Goal: Task Accomplishment & Management: Use online tool/utility

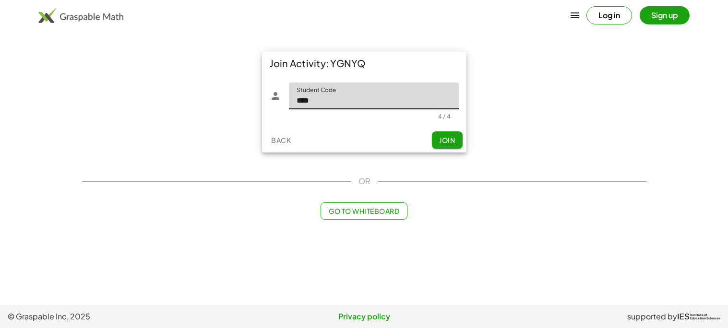
type input "****"
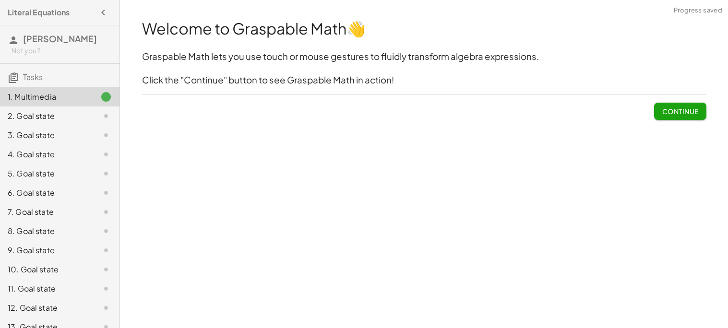
click at [687, 111] on span "Continue" at bounding box center [680, 111] width 36 height 9
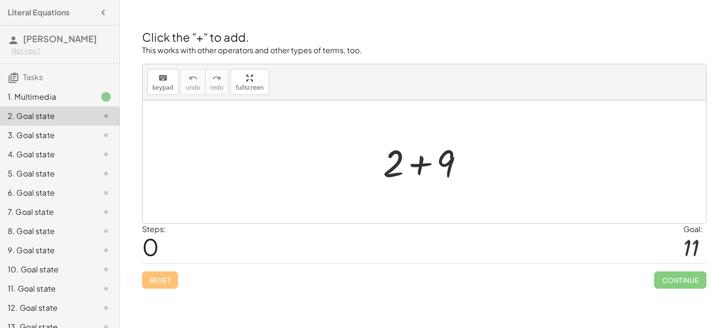
click at [492, 162] on div at bounding box center [425, 161] width 564 height 123
click at [420, 164] on div at bounding box center [427, 161] width 99 height 49
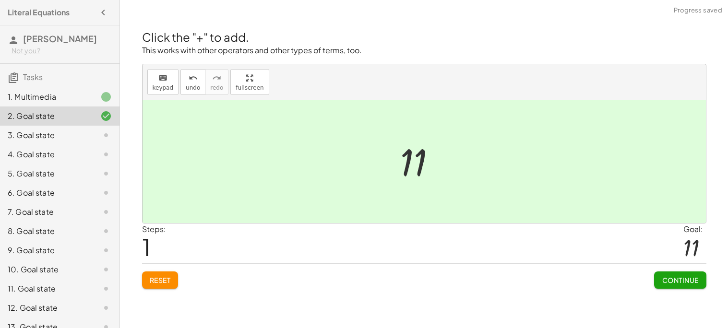
click at [669, 286] on button "Continue" at bounding box center [680, 280] width 52 height 17
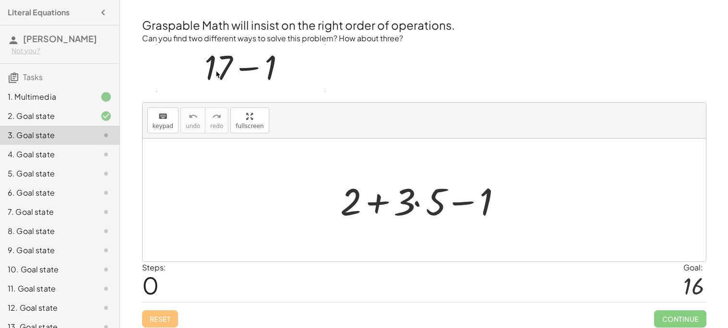
click at [422, 204] on div at bounding box center [428, 200] width 185 height 49
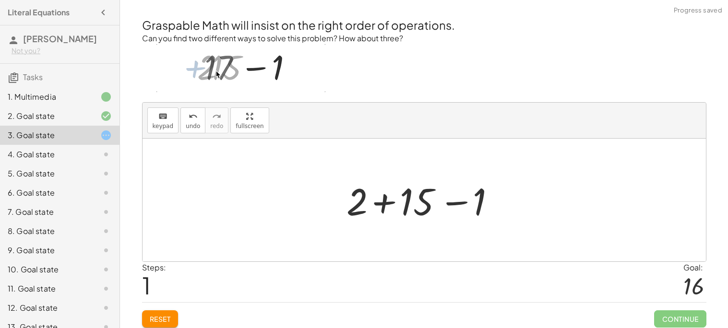
click at [386, 201] on div at bounding box center [428, 200] width 172 height 49
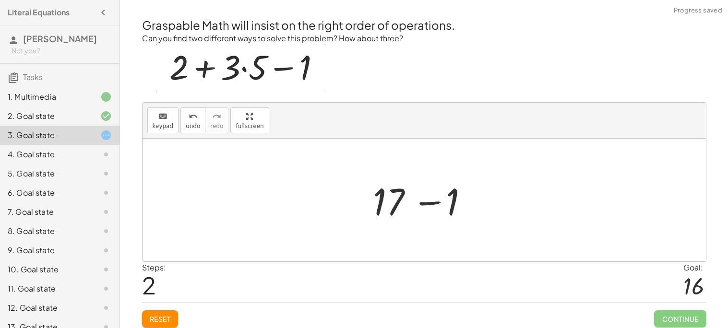
click at [435, 201] on div at bounding box center [428, 200] width 119 height 49
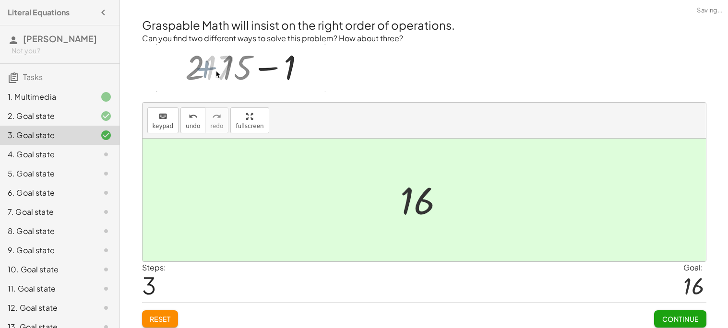
click at [680, 321] on span "Continue" at bounding box center [680, 319] width 36 height 9
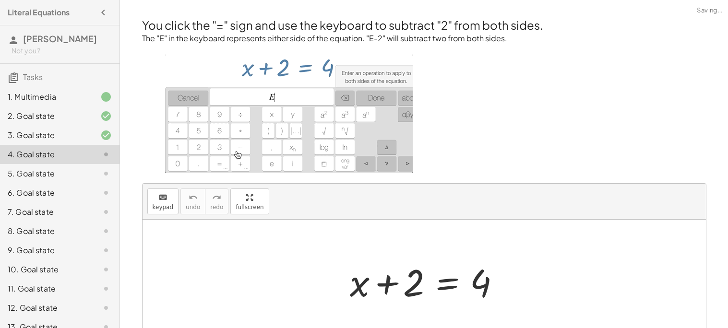
scroll to position [30, 0]
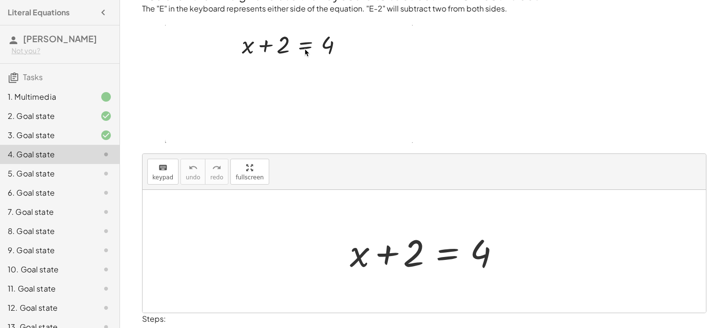
click at [389, 252] on div at bounding box center [428, 251] width 166 height 49
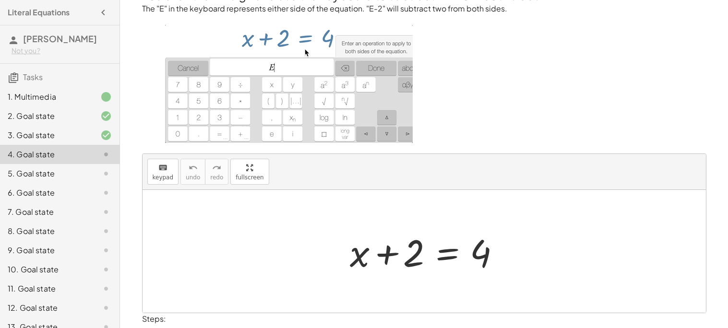
click at [449, 258] on div at bounding box center [428, 251] width 166 height 49
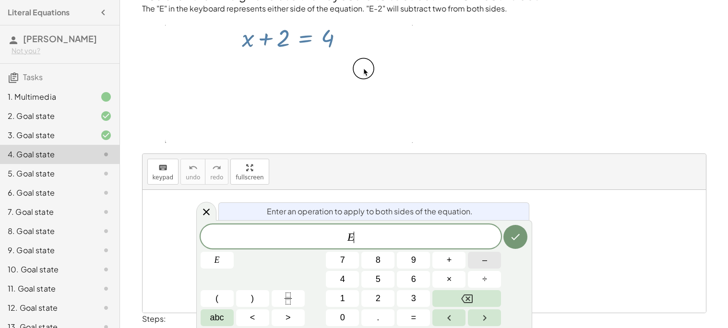
click at [477, 261] on button "–" at bounding box center [484, 260] width 33 height 17
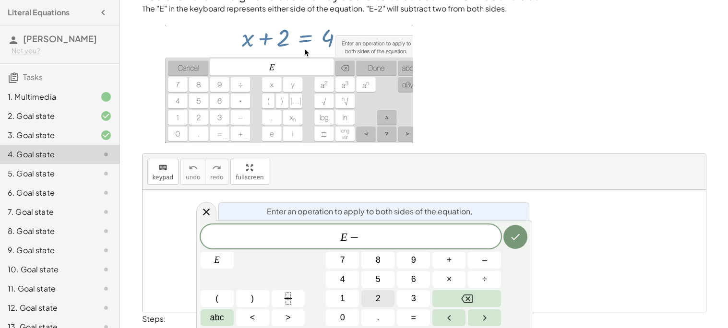
click at [370, 300] on button "2" at bounding box center [377, 298] width 33 height 17
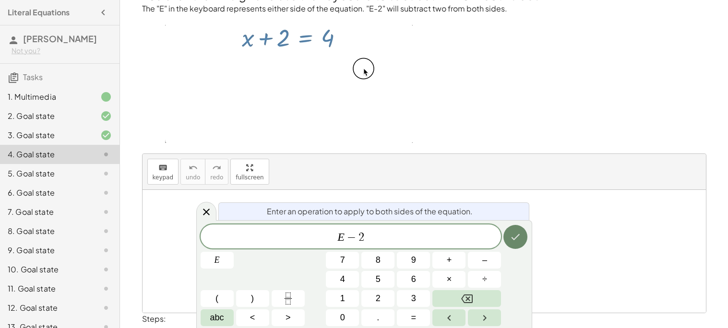
click at [520, 230] on button "Done" at bounding box center [516, 237] width 24 height 24
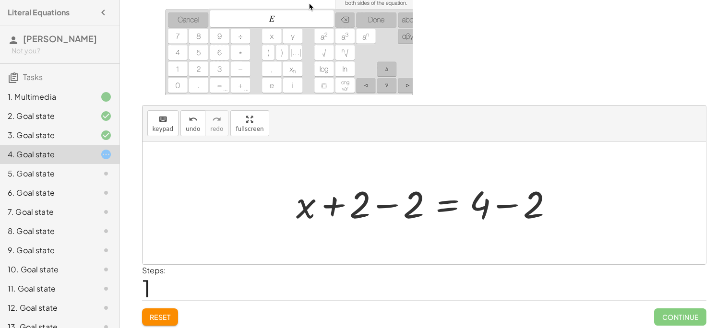
scroll to position [79, 0]
click at [389, 205] on div at bounding box center [427, 202] width 273 height 49
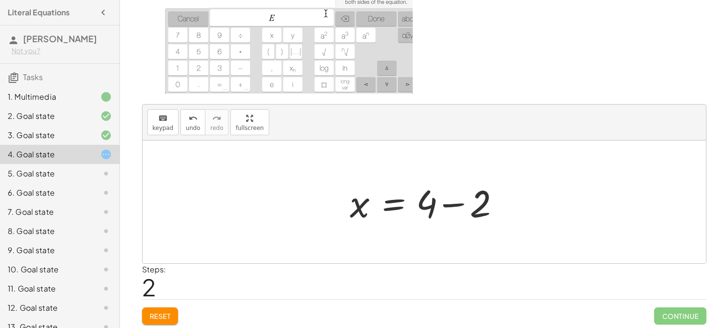
click at [449, 207] on div at bounding box center [428, 202] width 166 height 49
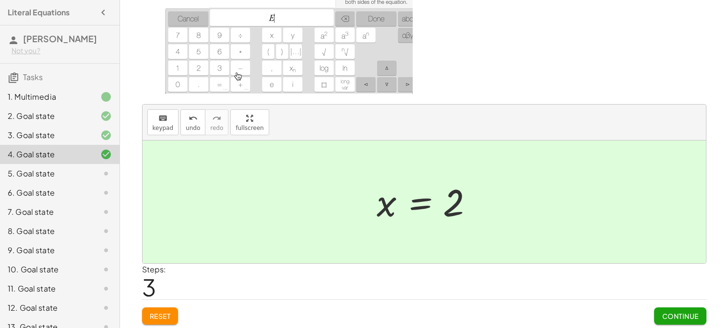
click at [662, 310] on button "Continue" at bounding box center [680, 316] width 52 height 17
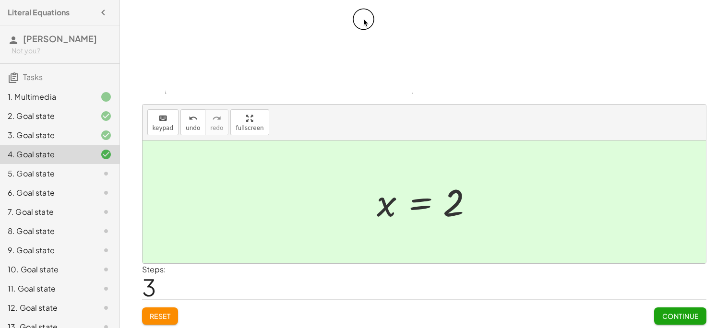
scroll to position [0, 0]
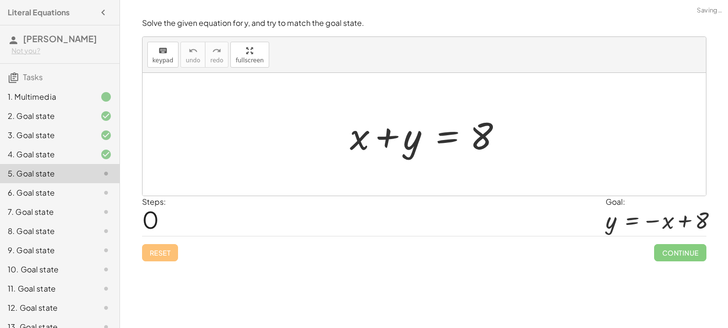
click at [386, 136] on div at bounding box center [428, 134] width 166 height 49
click at [443, 141] on div at bounding box center [428, 134] width 166 height 49
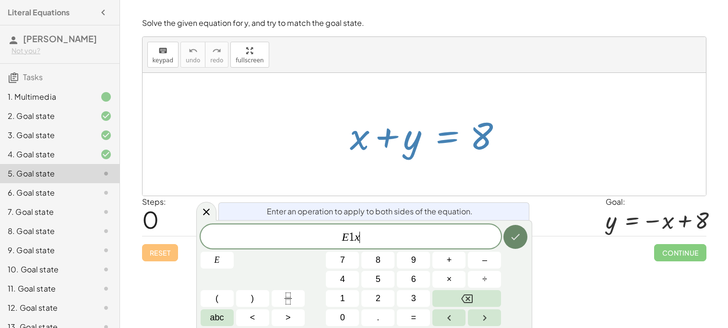
click at [521, 239] on icon "Done" at bounding box center [516, 237] width 12 height 12
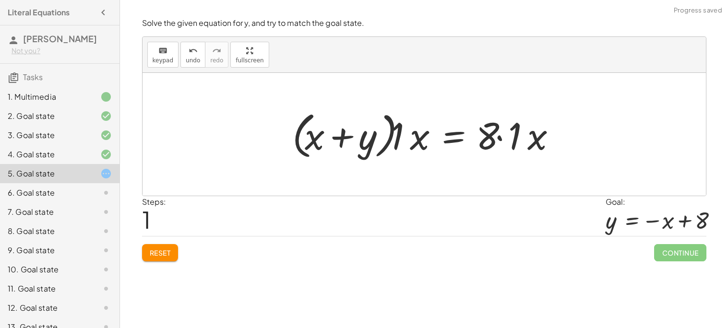
click at [351, 144] on div at bounding box center [428, 134] width 281 height 55
click at [397, 144] on div at bounding box center [428, 134] width 281 height 55
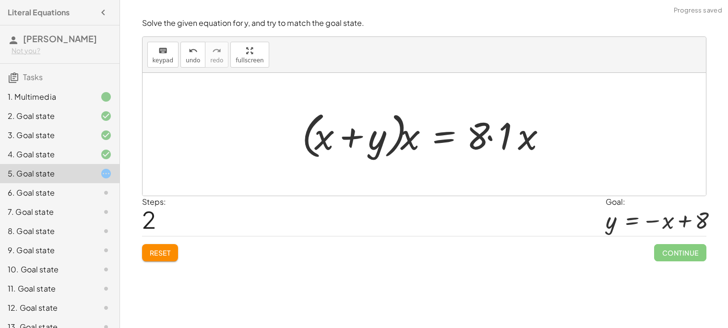
click at [402, 144] on div at bounding box center [428, 134] width 262 height 55
click at [396, 134] on div at bounding box center [428, 134] width 262 height 55
click at [354, 135] on div at bounding box center [428, 134] width 262 height 55
click at [504, 130] on div at bounding box center [428, 134] width 262 height 55
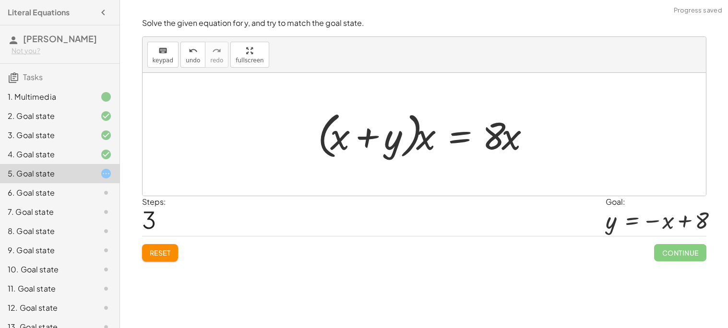
click at [478, 137] on div at bounding box center [427, 134] width 229 height 55
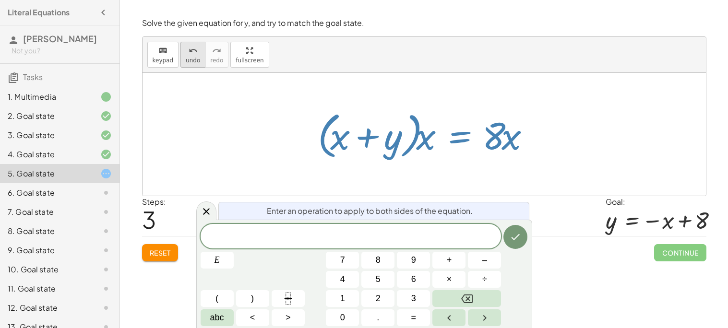
click at [199, 56] on button "undo undo" at bounding box center [192, 55] width 25 height 26
